Goal: Task Accomplishment & Management: Use online tool/utility

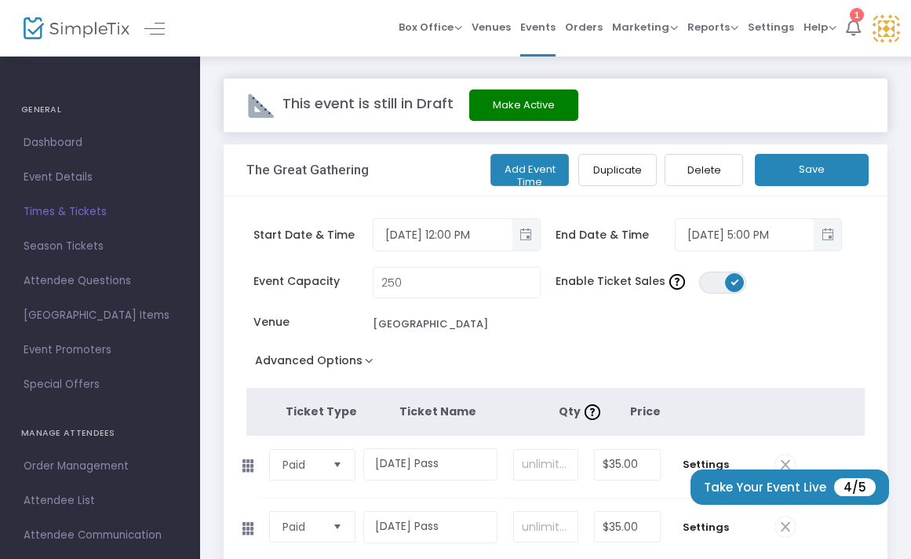
click at [852, 27] on icon at bounding box center [853, 27] width 15 height 17
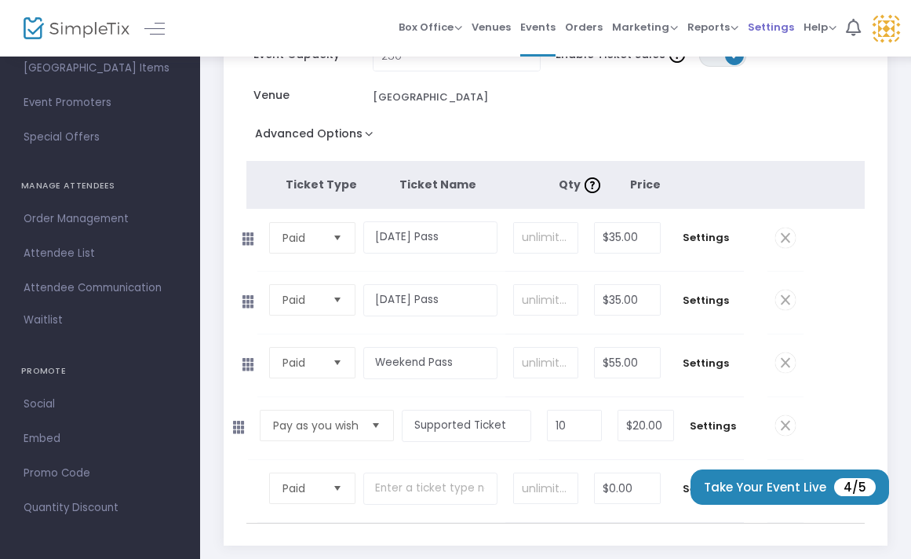
click at [771, 23] on span "Settings" at bounding box center [771, 27] width 46 height 40
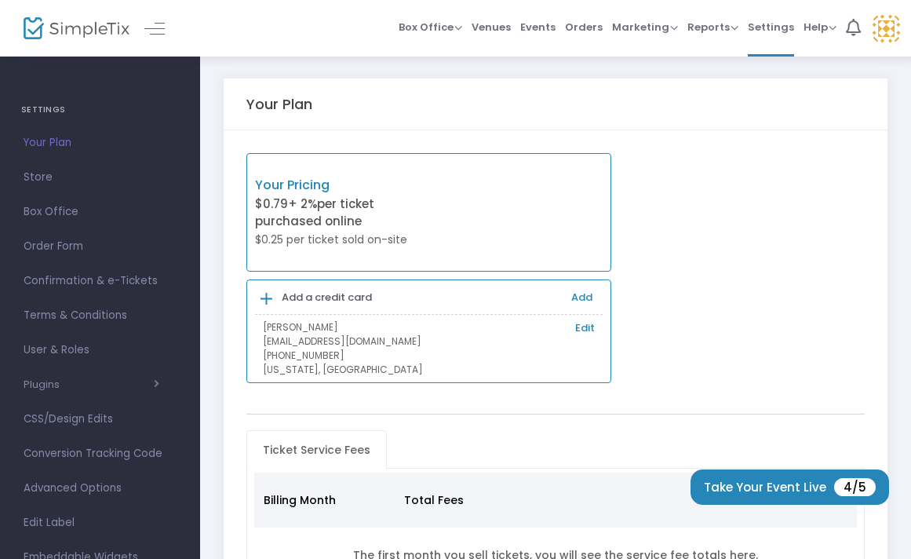
scroll to position [190, 0]
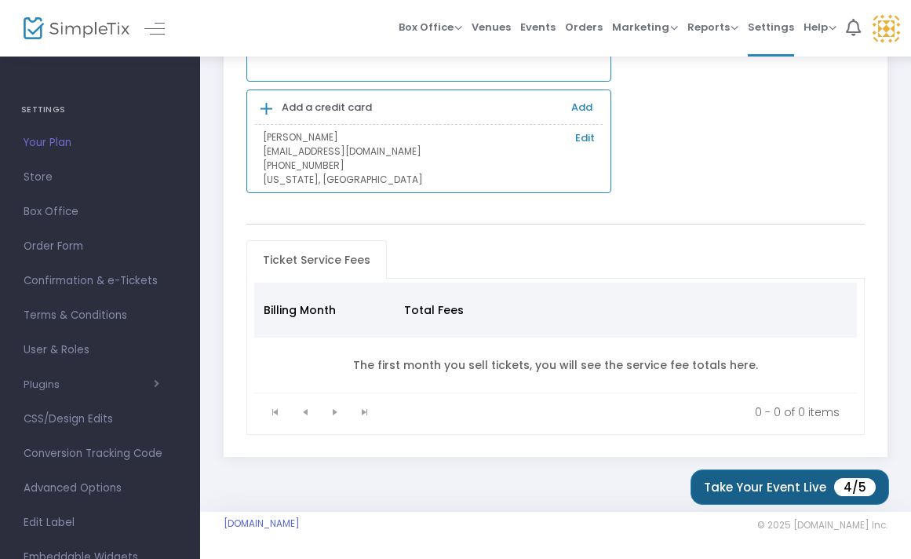
click at [773, 488] on button "Take Your Event Live 4/5" at bounding box center [790, 486] width 199 height 35
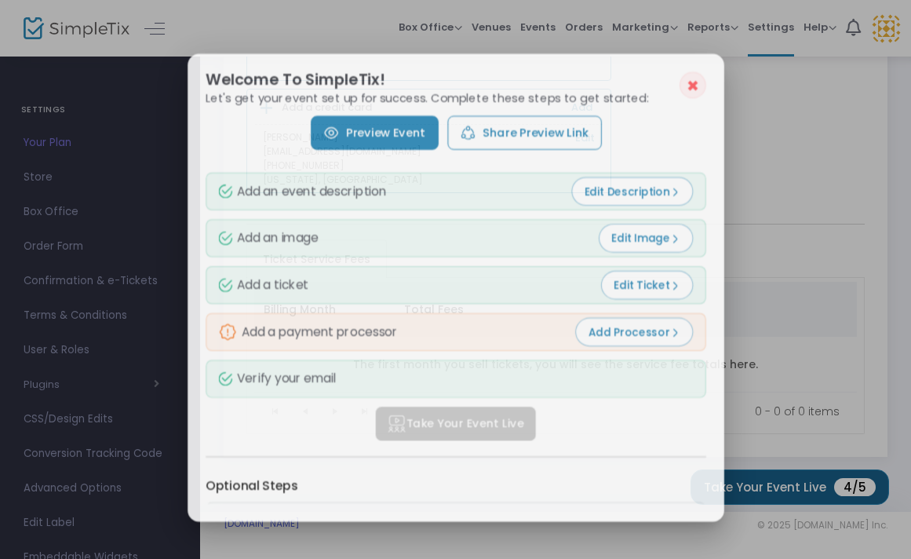
scroll to position [0, 0]
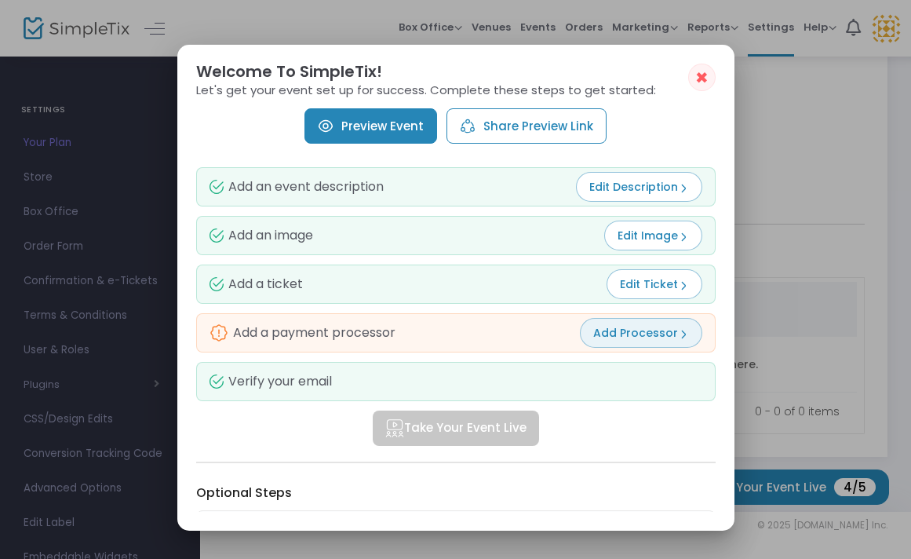
click at [662, 328] on span "Add Processor" at bounding box center [642, 333] width 96 height 16
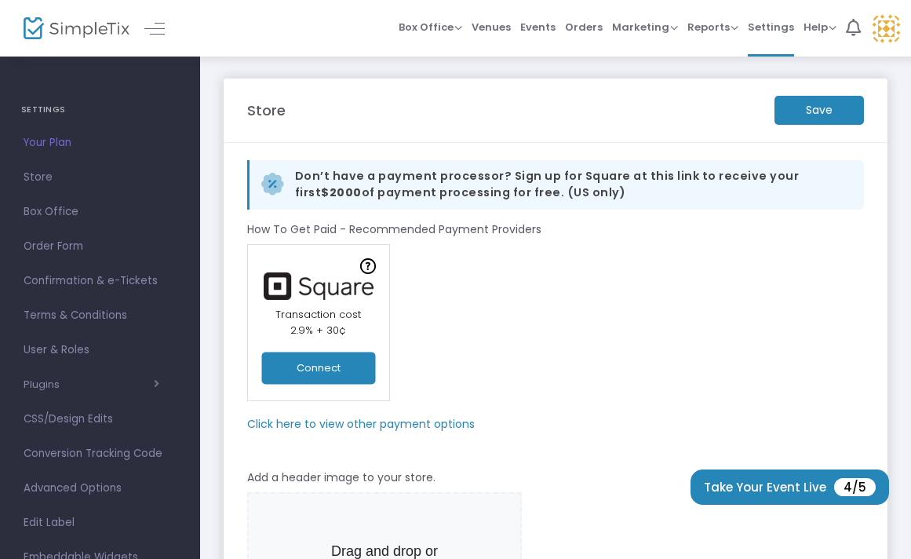
click at [316, 422] on m-panel-subtitle "Click here to view other payment options" at bounding box center [361, 424] width 228 height 16
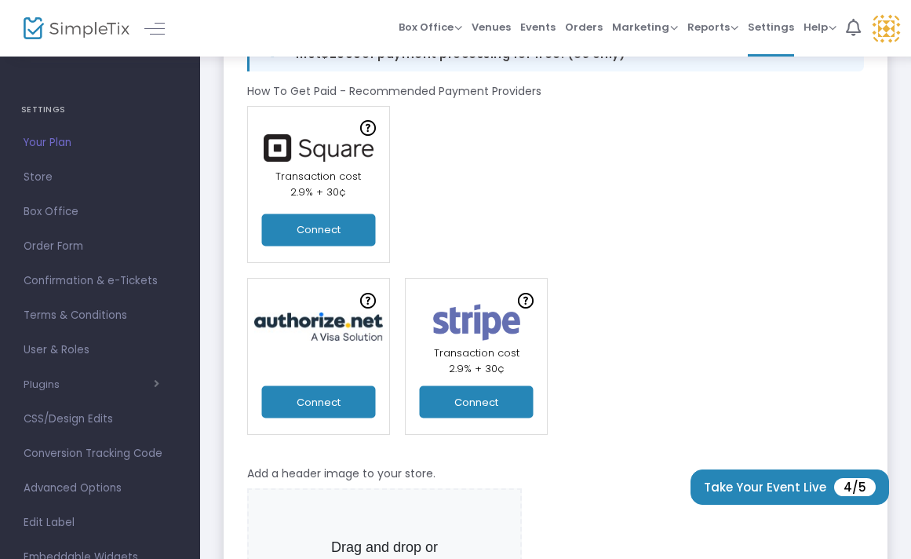
scroll to position [95, 0]
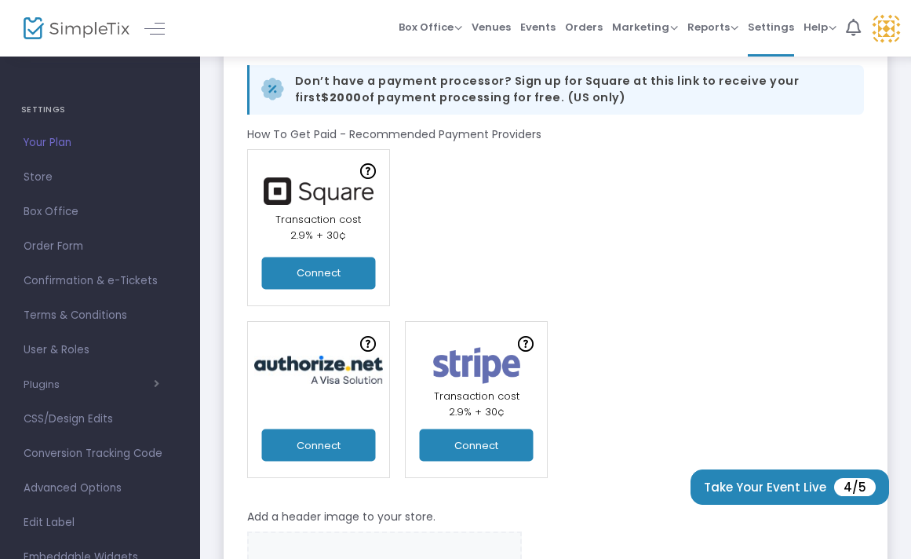
click at [329, 274] on button "Connect" at bounding box center [318, 273] width 114 height 32
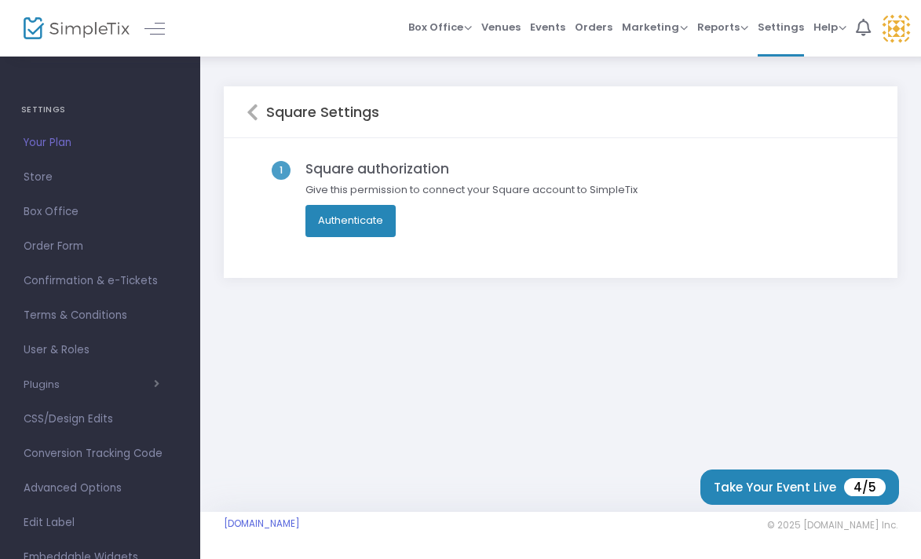
click at [347, 221] on button "Authenticate" at bounding box center [350, 220] width 90 height 31
